Goal: Navigation & Orientation: Find specific page/section

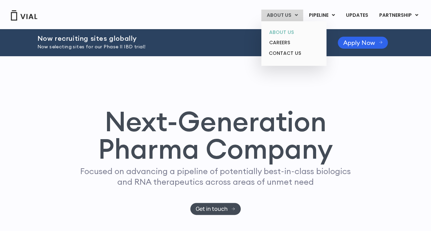
click at [288, 31] on link "ABOUT US" at bounding box center [294, 32] width 60 height 11
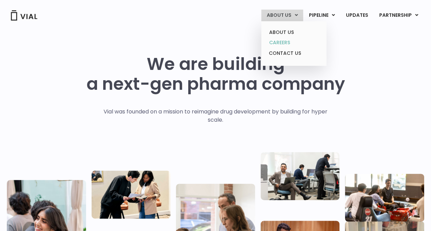
click at [285, 40] on link "CAREERS" at bounding box center [294, 42] width 60 height 11
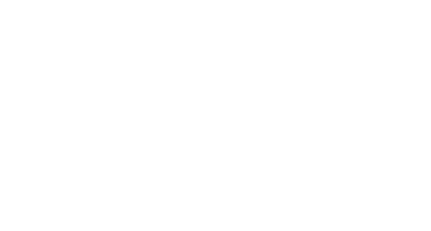
scroll to position [1026, 0]
